Goal: Task Accomplishment & Management: Use online tool/utility

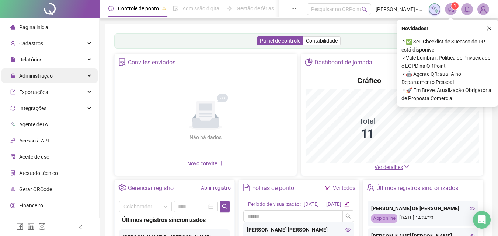
click at [49, 75] on span "Administração" at bounding box center [36, 76] width 34 height 6
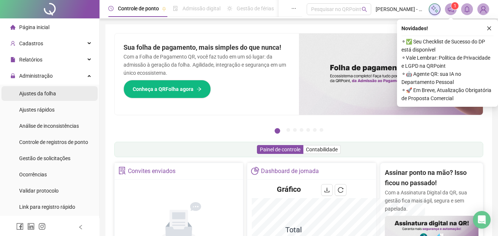
click at [44, 94] on span "Ajustes da folha" at bounding box center [37, 94] width 37 height 6
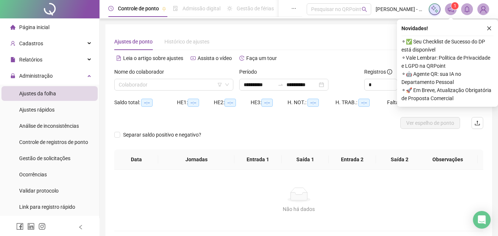
type input "**********"
click at [141, 88] on input "search" at bounding box center [171, 84] width 104 height 11
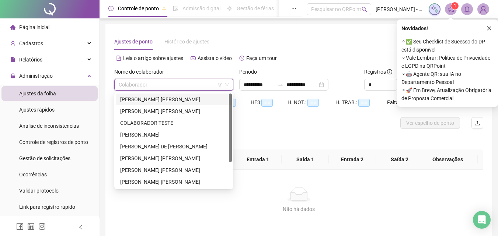
drag, startPoint x: 145, startPoint y: 101, endPoint x: 238, endPoint y: 94, distance: 93.1
click at [146, 101] on div "[PERSON_NAME] [PERSON_NAME]" at bounding box center [173, 99] width 107 height 8
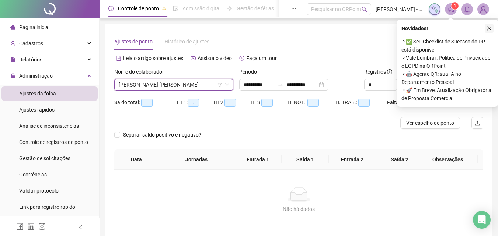
click at [489, 29] on icon "close" at bounding box center [488, 28] width 5 height 5
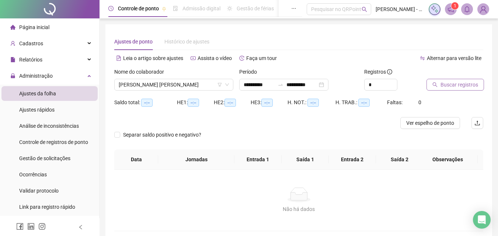
click at [465, 82] on span "Buscar registros" at bounding box center [459, 85] width 38 height 8
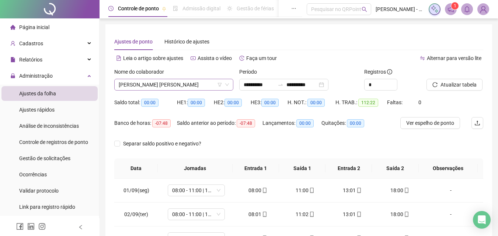
drag, startPoint x: 206, startPoint y: 79, endPoint x: 206, endPoint y: 83, distance: 3.7
click at [206, 82] on div "Nome do colaborador [PERSON_NAME] [PERSON_NAME]" at bounding box center [173, 79] width 119 height 23
click at [206, 83] on span "[PERSON_NAME] [PERSON_NAME]" at bounding box center [174, 84] width 110 height 11
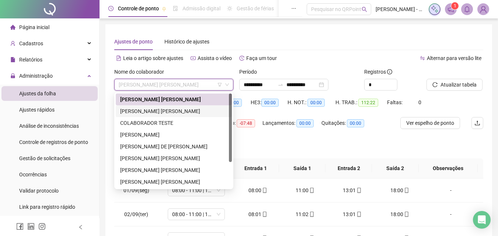
click at [163, 108] on div "[PERSON_NAME] [PERSON_NAME]" at bounding box center [173, 111] width 107 height 8
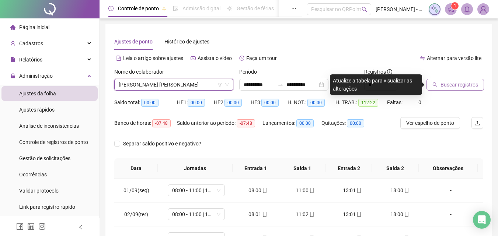
click at [449, 82] on span "Buscar registros" at bounding box center [459, 85] width 38 height 8
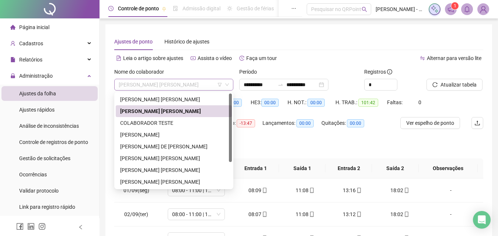
click at [209, 87] on span "[PERSON_NAME] [PERSON_NAME]" at bounding box center [174, 84] width 110 height 11
drag, startPoint x: 166, startPoint y: 134, endPoint x: 193, endPoint y: 131, distance: 27.4
click at [167, 134] on div "[PERSON_NAME]" at bounding box center [173, 135] width 107 height 8
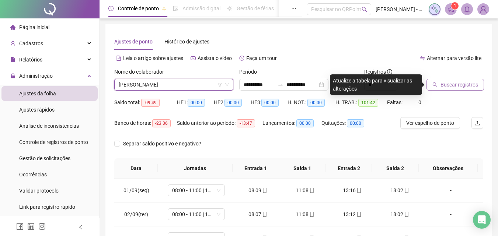
click at [462, 84] on span "Buscar registros" at bounding box center [459, 85] width 38 height 8
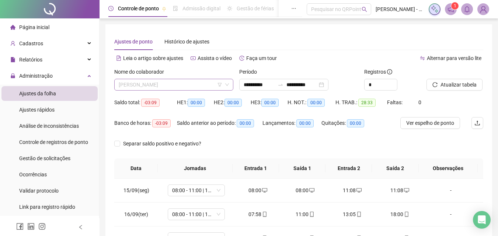
click at [210, 84] on span "[PERSON_NAME]" at bounding box center [174, 84] width 110 height 11
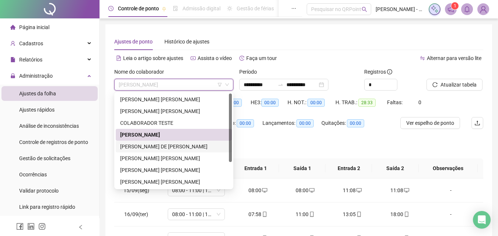
click at [164, 144] on div "[PERSON_NAME] DE [PERSON_NAME]" at bounding box center [173, 147] width 107 height 8
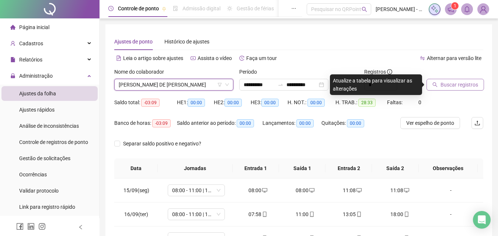
click at [458, 83] on span "Buscar registros" at bounding box center [459, 85] width 38 height 8
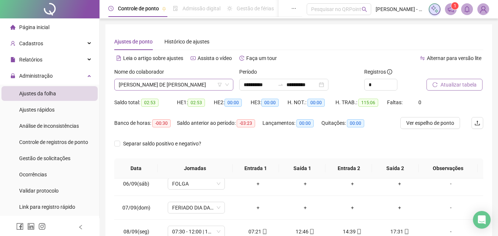
click at [207, 80] on span "[PERSON_NAME] DE [PERSON_NAME]" at bounding box center [174, 84] width 110 height 11
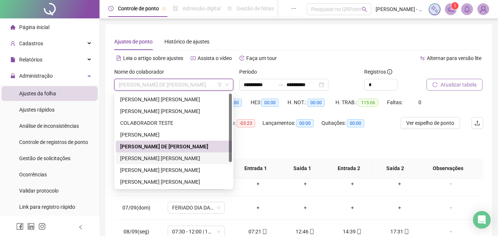
drag, startPoint x: 166, startPoint y: 161, endPoint x: 191, endPoint y: 159, distance: 25.1
click at [167, 161] on div "[PERSON_NAME] [PERSON_NAME]" at bounding box center [173, 158] width 107 height 8
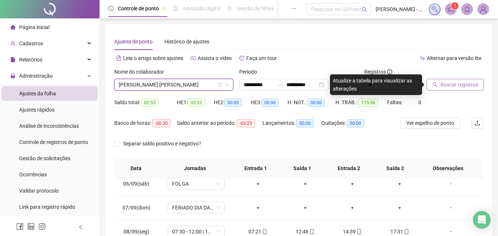
click at [460, 85] on span "Buscar registros" at bounding box center [459, 85] width 38 height 8
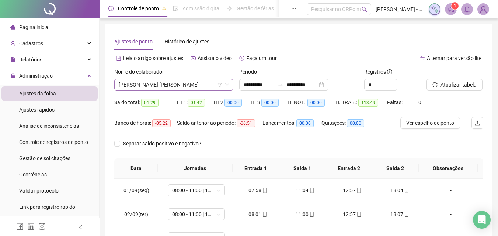
click at [165, 87] on span "[PERSON_NAME] [PERSON_NAME]" at bounding box center [174, 84] width 110 height 11
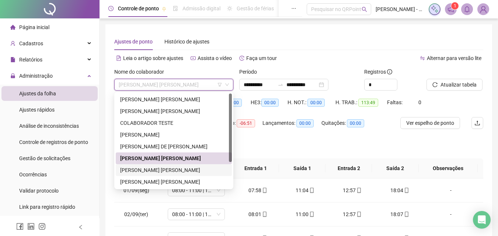
drag, startPoint x: 152, startPoint y: 168, endPoint x: 187, endPoint y: 162, distance: 35.8
click at [153, 168] on div "[PERSON_NAME] [PERSON_NAME]" at bounding box center [173, 170] width 107 height 8
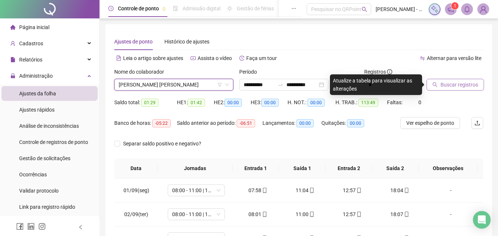
click at [449, 84] on span "Buscar registros" at bounding box center [459, 85] width 38 height 8
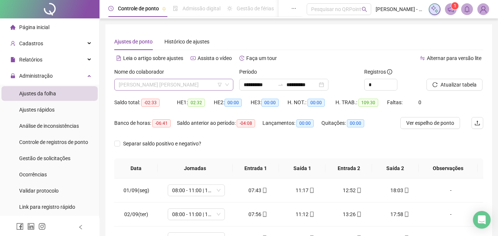
click at [208, 85] on span "[PERSON_NAME] [PERSON_NAME]" at bounding box center [174, 84] width 110 height 11
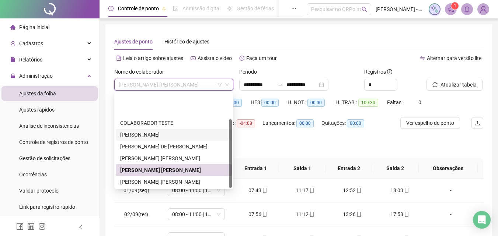
scroll to position [35, 0]
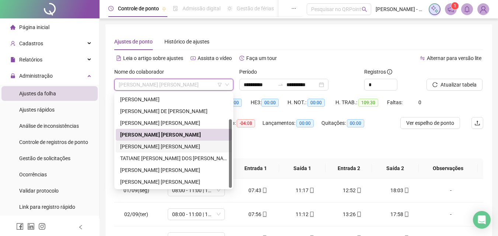
click at [167, 145] on div "[PERSON_NAME] [PERSON_NAME]" at bounding box center [173, 147] width 107 height 8
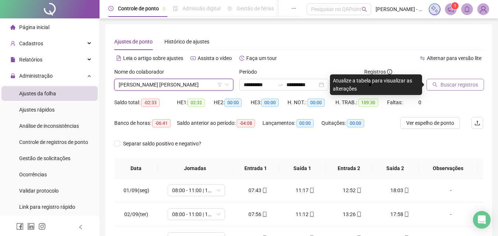
click at [464, 87] on span "Buscar registros" at bounding box center [459, 85] width 38 height 8
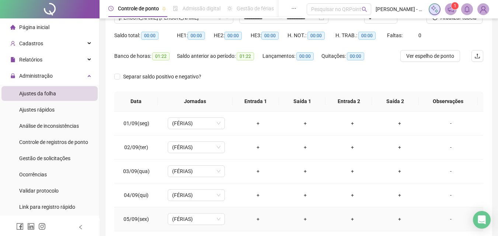
scroll to position [0, 0]
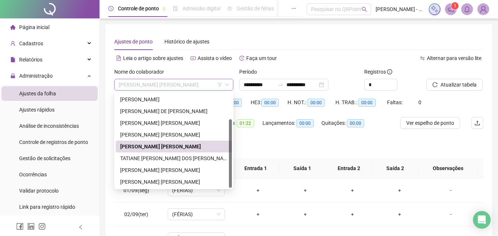
click at [205, 79] on div "[PERSON_NAME] [PERSON_NAME]" at bounding box center [173, 85] width 119 height 12
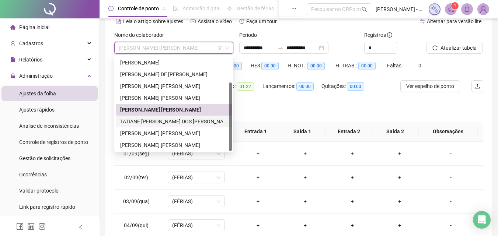
click at [170, 120] on div "TATIANE [PERSON_NAME] DOS [PERSON_NAME]" at bounding box center [173, 122] width 107 height 8
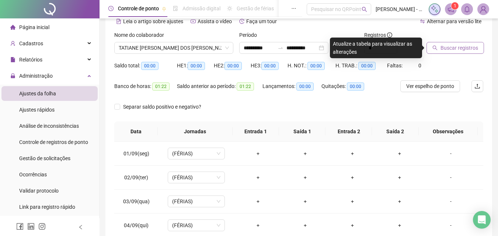
click at [460, 47] on span "Buscar registros" at bounding box center [459, 48] width 38 height 8
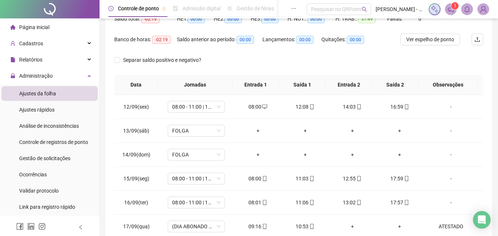
scroll to position [0, 0]
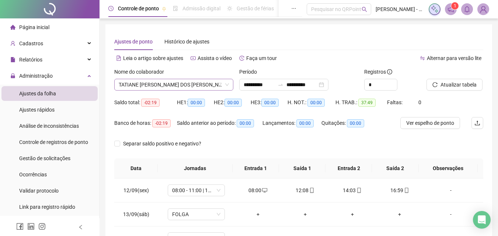
click at [195, 87] on span "TATIANE [PERSON_NAME] DOS [PERSON_NAME]" at bounding box center [174, 84] width 110 height 11
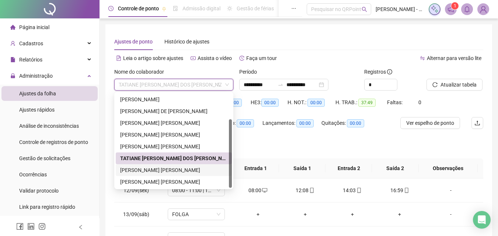
click at [179, 167] on div "[PERSON_NAME] [PERSON_NAME]" at bounding box center [173, 170] width 107 height 8
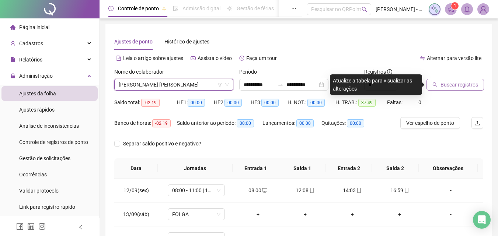
click at [449, 83] on span "Buscar registros" at bounding box center [459, 85] width 38 height 8
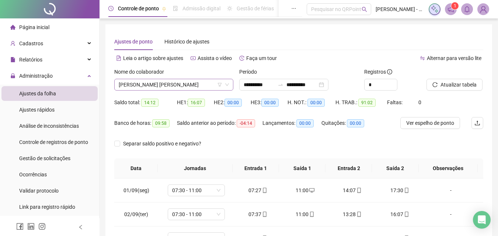
click at [228, 85] on icon "down" at bounding box center [227, 85] width 4 height 4
click at [214, 78] on div "Nome do colaborador" at bounding box center [173, 73] width 119 height 11
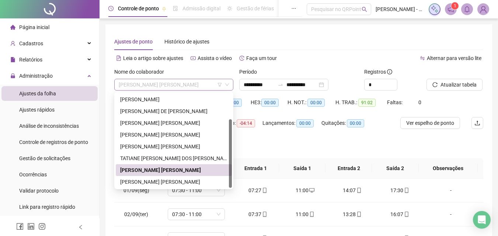
click at [213, 86] on span "[PERSON_NAME] [PERSON_NAME]" at bounding box center [174, 84] width 110 height 11
drag, startPoint x: 174, startPoint y: 179, endPoint x: 203, endPoint y: 179, distance: 29.1
click at [175, 179] on div "[PERSON_NAME] [PERSON_NAME]" at bounding box center [173, 182] width 107 height 8
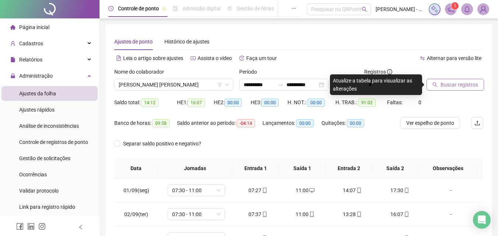
click at [445, 83] on span "Buscar registros" at bounding box center [459, 85] width 38 height 8
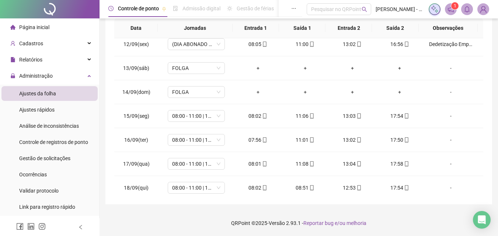
scroll to position [274, 0]
